Goal: Information Seeking & Learning: Learn about a topic

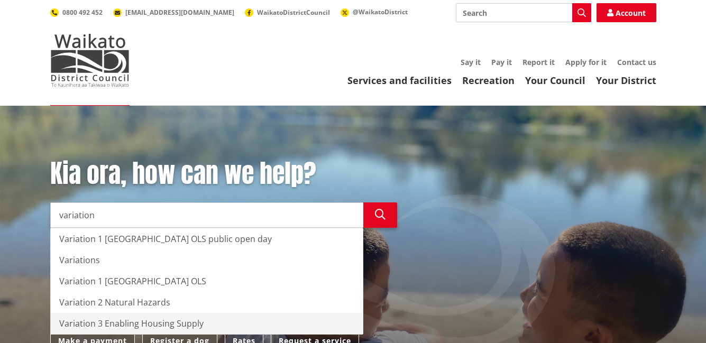
click at [120, 321] on div "Variation 3 Enabling Housing Supply" at bounding box center [207, 323] width 312 height 21
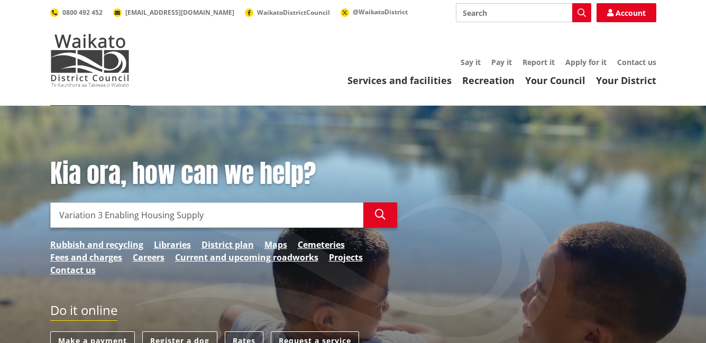
type input "Variation 3 Enabling Housing Supply"
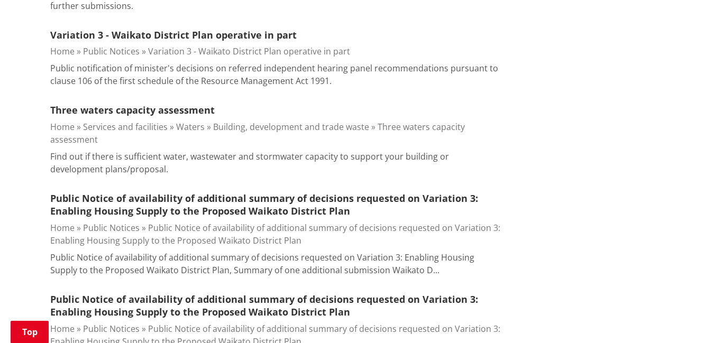
scroll to position [572, 0]
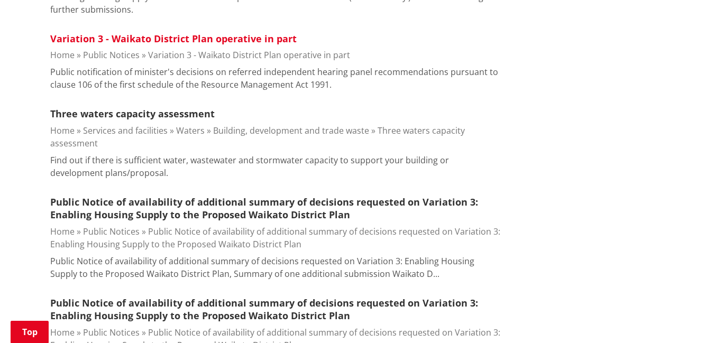
click at [228, 34] on link "Variation 3 - Waikato District Plan operative in part" at bounding box center [173, 38] width 247 height 13
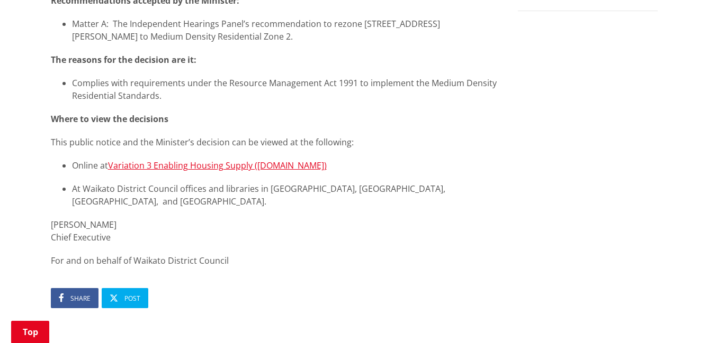
scroll to position [396, 0]
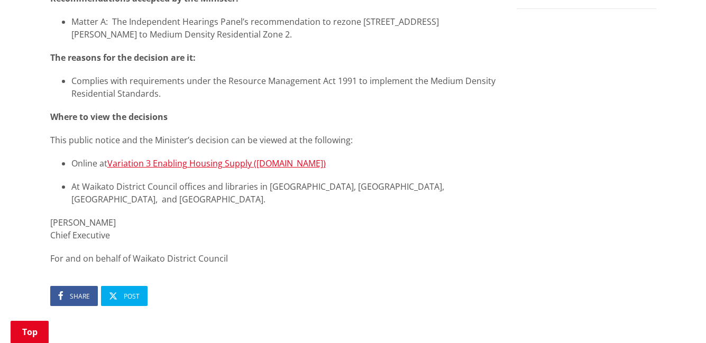
click at [207, 177] on div "Public notification of minister's decisions on referred independent hearing pan…" at bounding box center [275, 74] width 451 height 381
click at [219, 162] on link "Variation 3 Enabling Housing Supply (waikatodc.govt.nz)" at bounding box center [216, 164] width 219 height 12
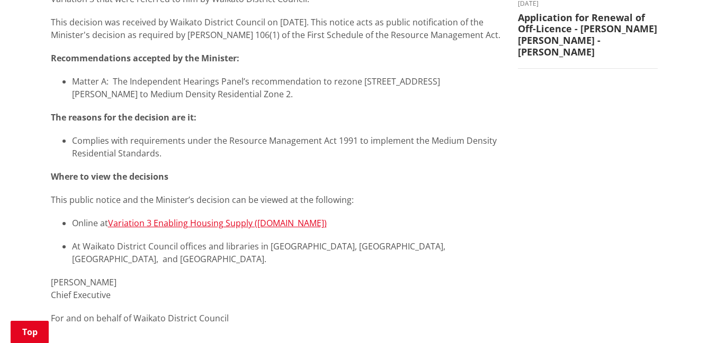
scroll to position [340, 0]
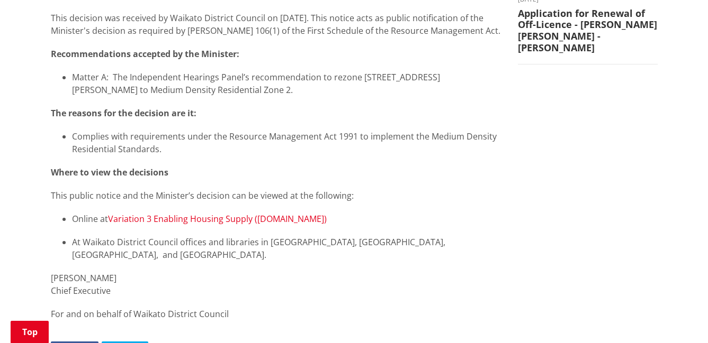
click at [237, 224] on link "Variation 3 Enabling Housing Supply (waikatodc.govt.nz)" at bounding box center [217, 219] width 219 height 12
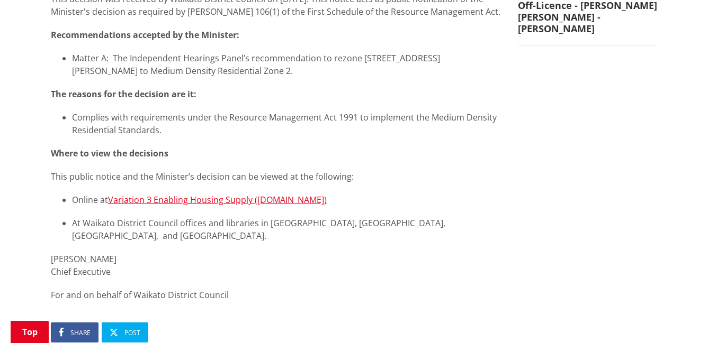
scroll to position [357, 0]
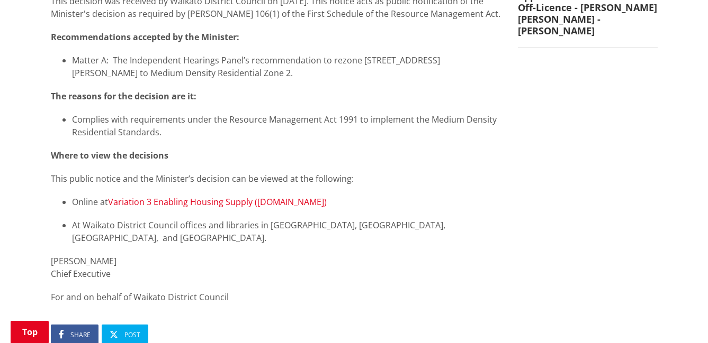
click at [300, 205] on link "Variation 3 Enabling Housing Supply (waikatodc.govt.nz)" at bounding box center [217, 202] width 219 height 12
